Goal: Information Seeking & Learning: Learn about a topic

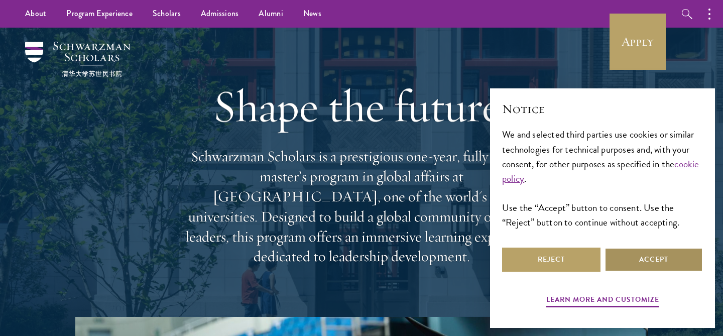
click at [617, 263] on button "Accept" at bounding box center [654, 260] width 98 height 24
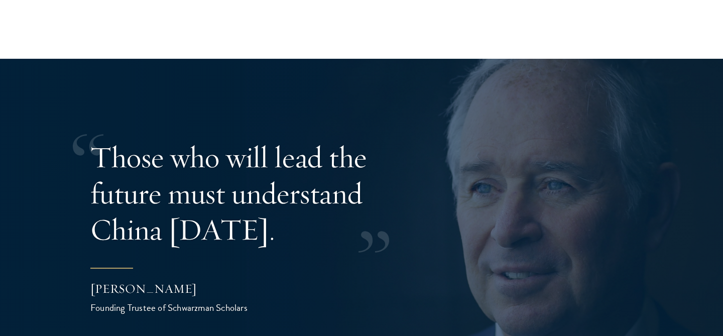
scroll to position [1922, 0]
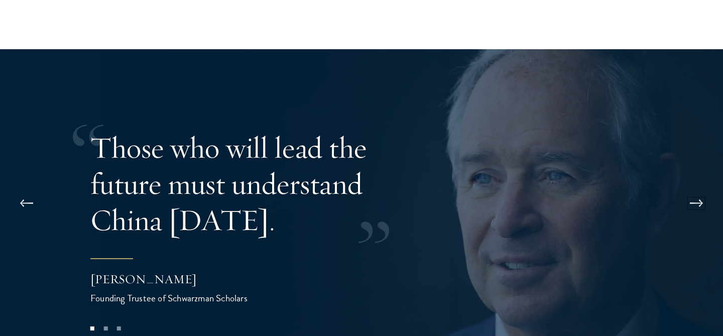
click at [694, 189] on button at bounding box center [696, 203] width 33 height 28
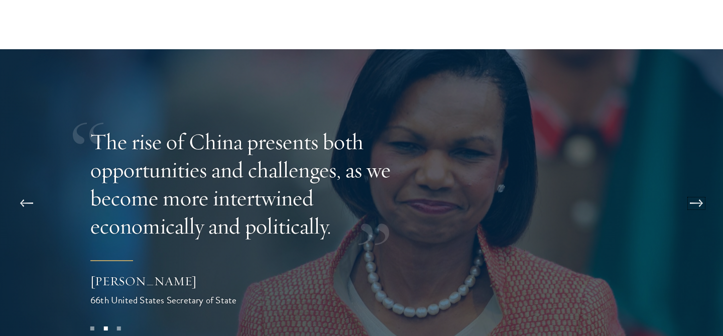
click at [694, 189] on button at bounding box center [696, 203] width 33 height 28
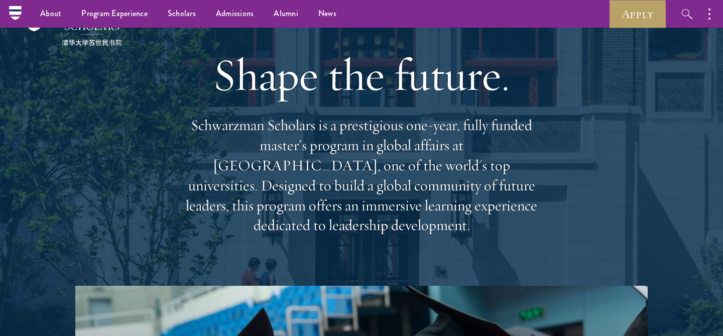
scroll to position [0, 0]
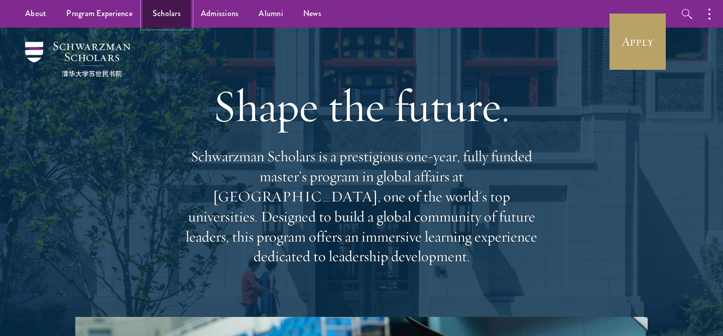
click at [170, 15] on link "Scholars" at bounding box center [167, 14] width 48 height 28
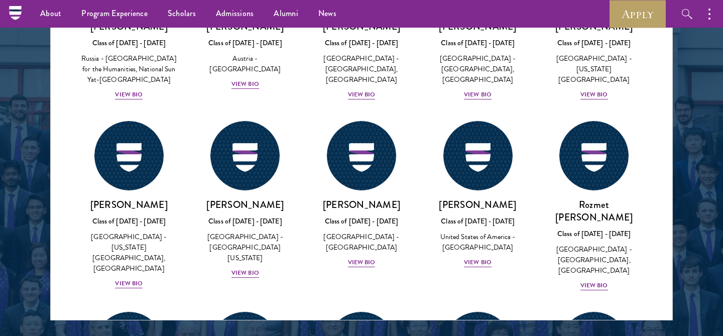
scroll to position [4481, 0]
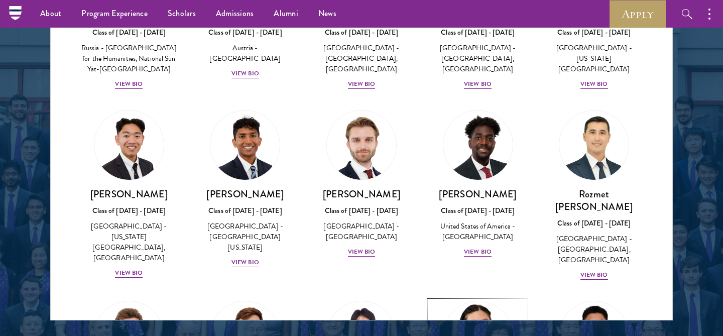
click at [495, 298] on img at bounding box center [478, 336] width 76 height 76
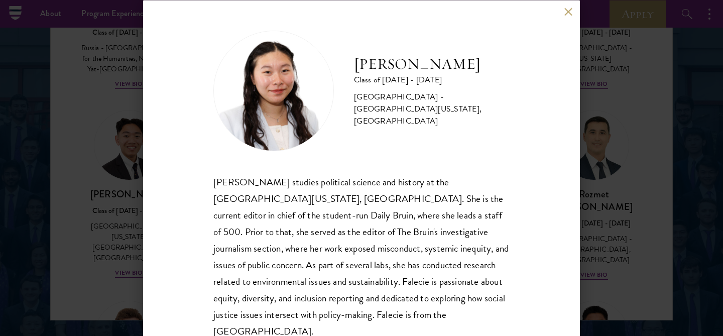
scroll to position [17, 0]
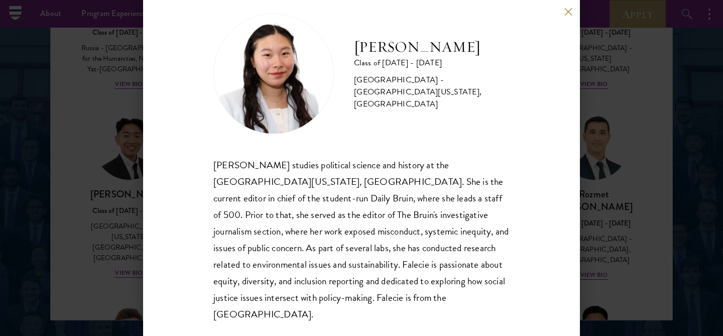
drag, startPoint x: 610, startPoint y: 144, endPoint x: 517, endPoint y: 81, distance: 112.4
click at [610, 144] on div "[PERSON_NAME] Class of [DATE] - [DATE] [GEOGRAPHIC_DATA] - [GEOGRAPHIC_DATA][US…" at bounding box center [361, 168] width 723 height 336
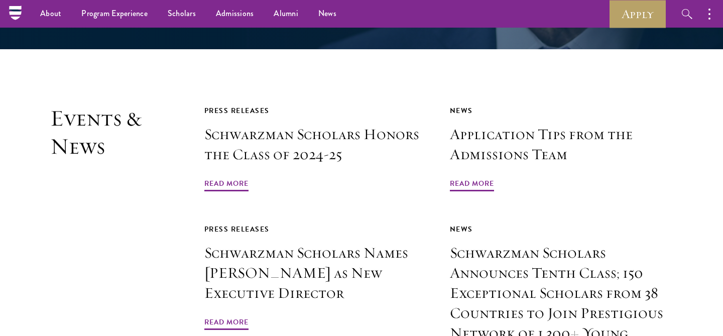
scroll to position [2237, 0]
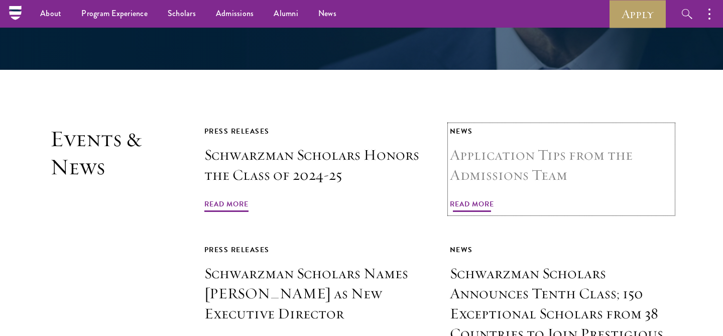
click at [476, 145] on h3 "Application Tips from the Admissions Team" at bounding box center [561, 165] width 223 height 40
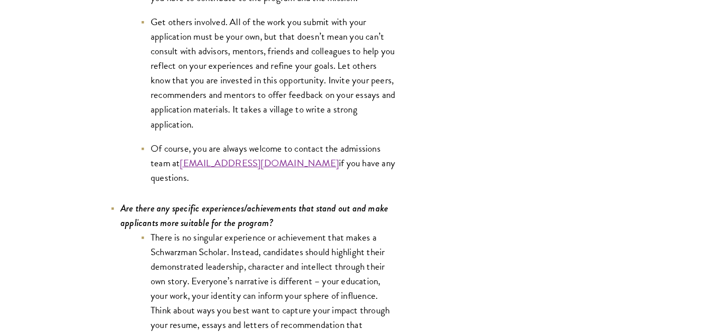
scroll to position [4532, 0]
